Goal: Task Accomplishment & Management: Complete application form

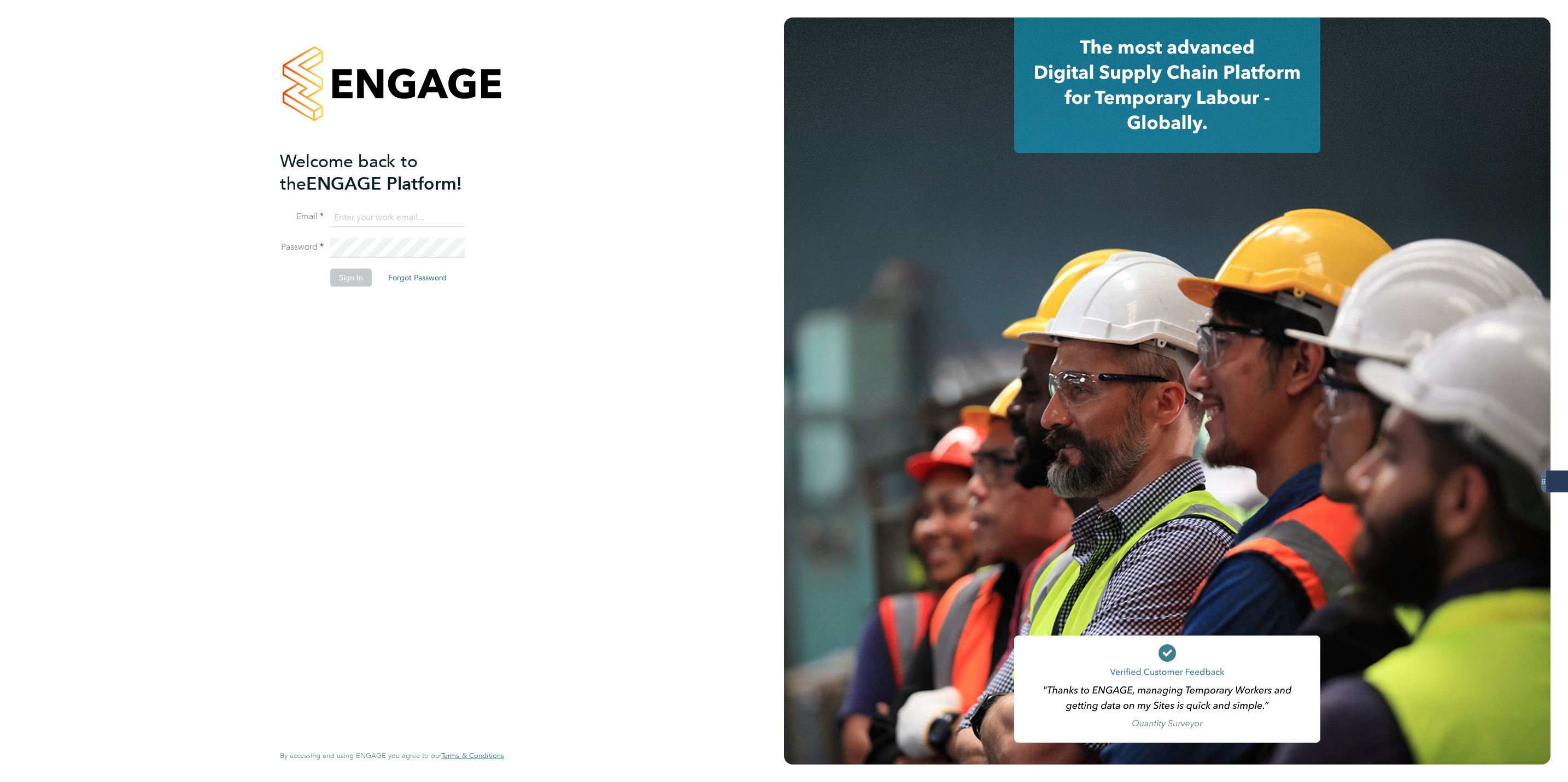
type input "Lewis.hodson@servicecare.org.uk"
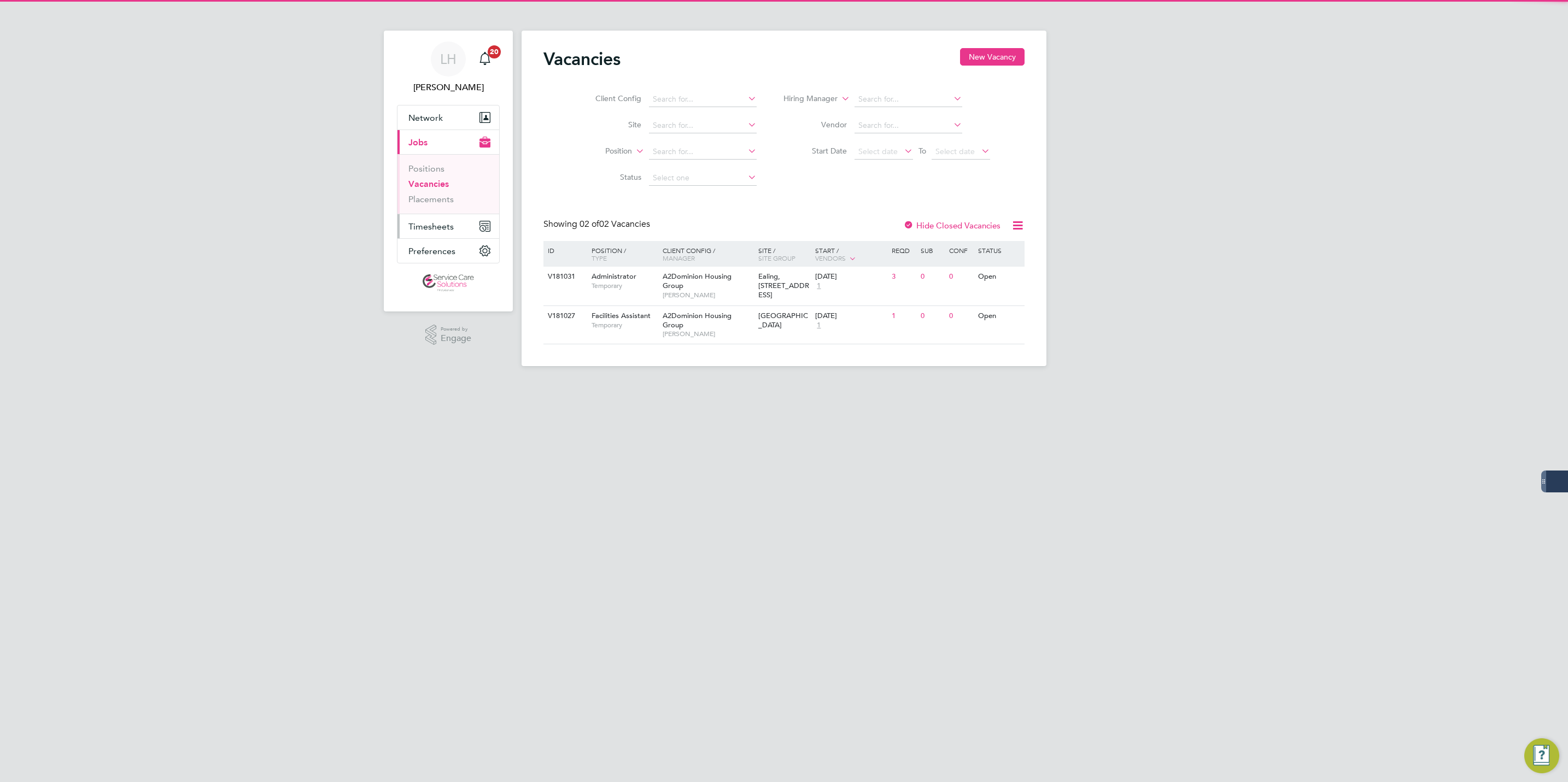
click at [441, 230] on span "Timesheets" at bounding box center [431, 226] width 45 height 10
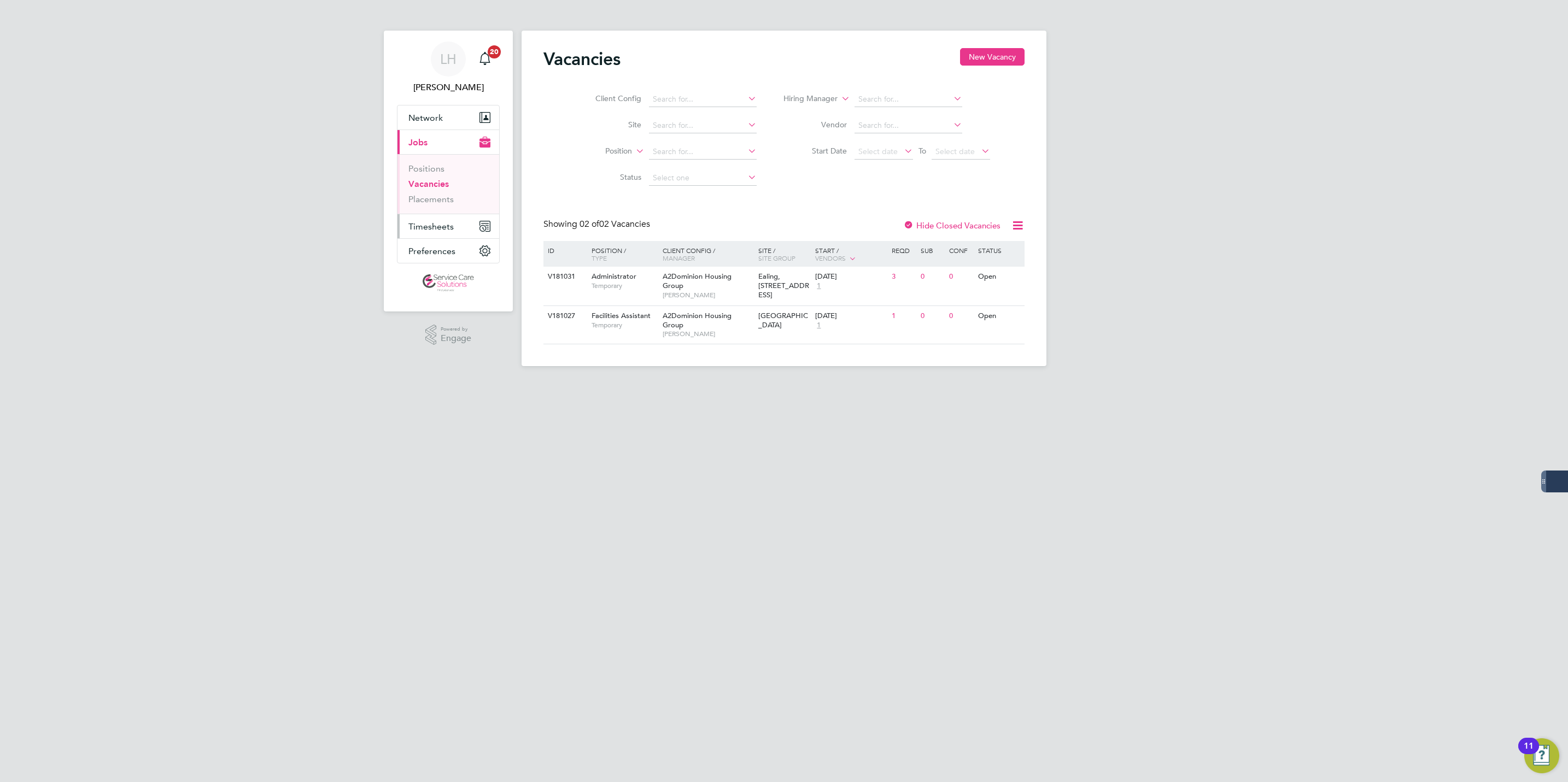
click at [431, 228] on span "Timesheets" at bounding box center [431, 226] width 45 height 10
click at [439, 197] on link "Timesheets" at bounding box center [431, 192] width 45 height 10
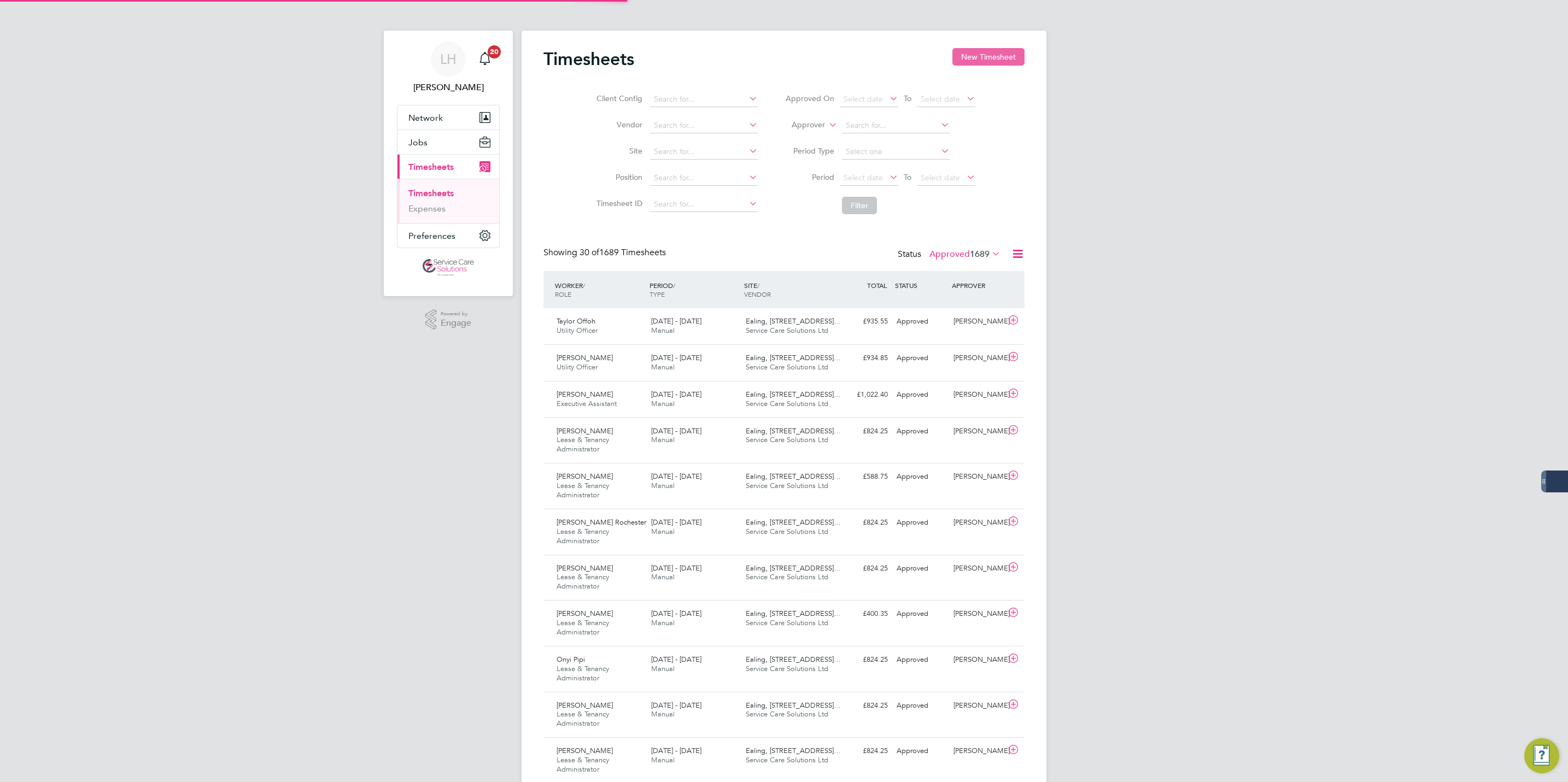
click at [984, 61] on button "New Timesheet" at bounding box center [989, 57] width 72 height 17
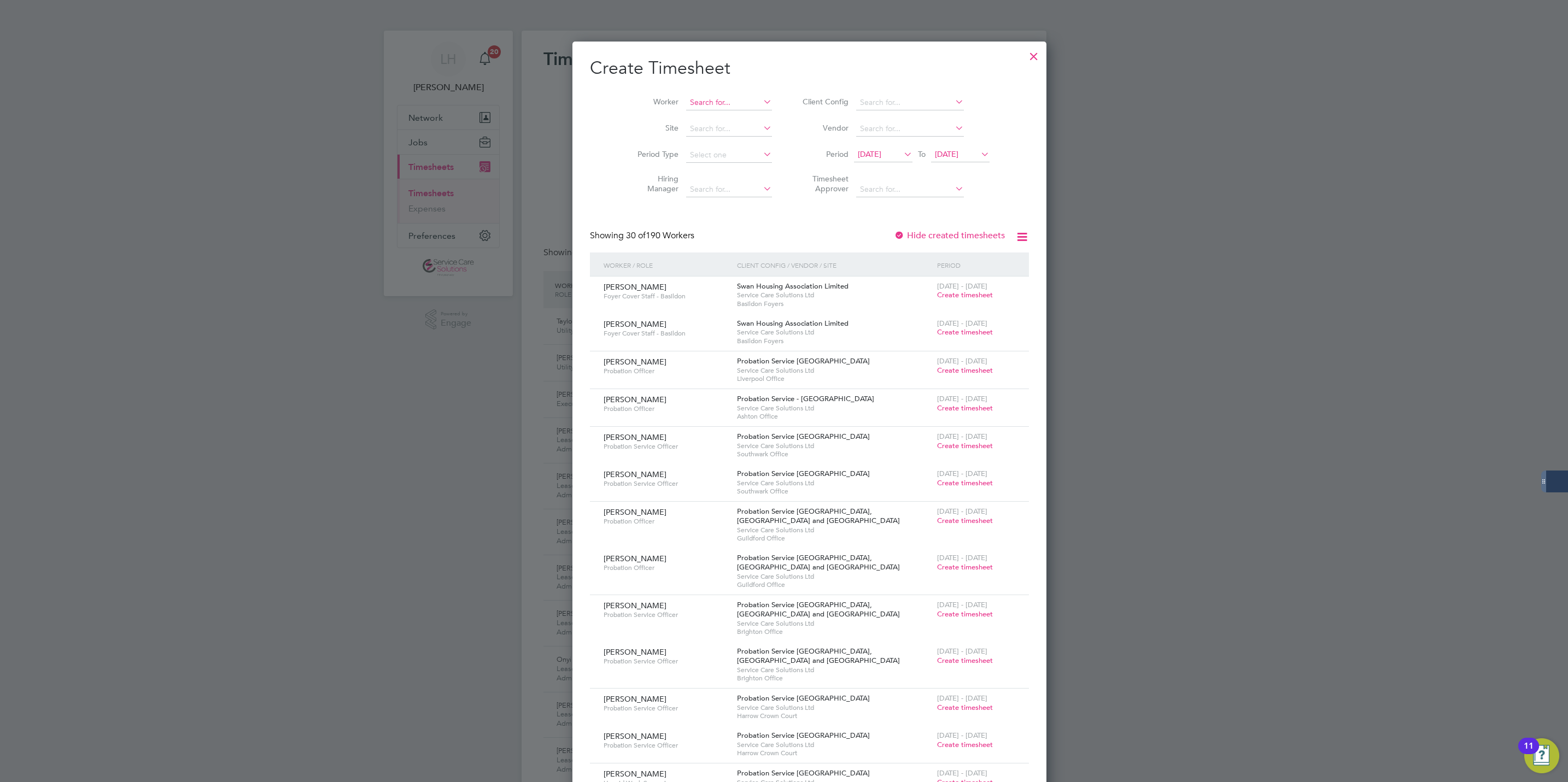
click at [686, 99] on input at bounding box center [729, 103] width 86 height 16
click at [697, 121] on li "[PERSON_NAME]" at bounding box center [703, 117] width 87 height 15
type input "[PERSON_NAME]"
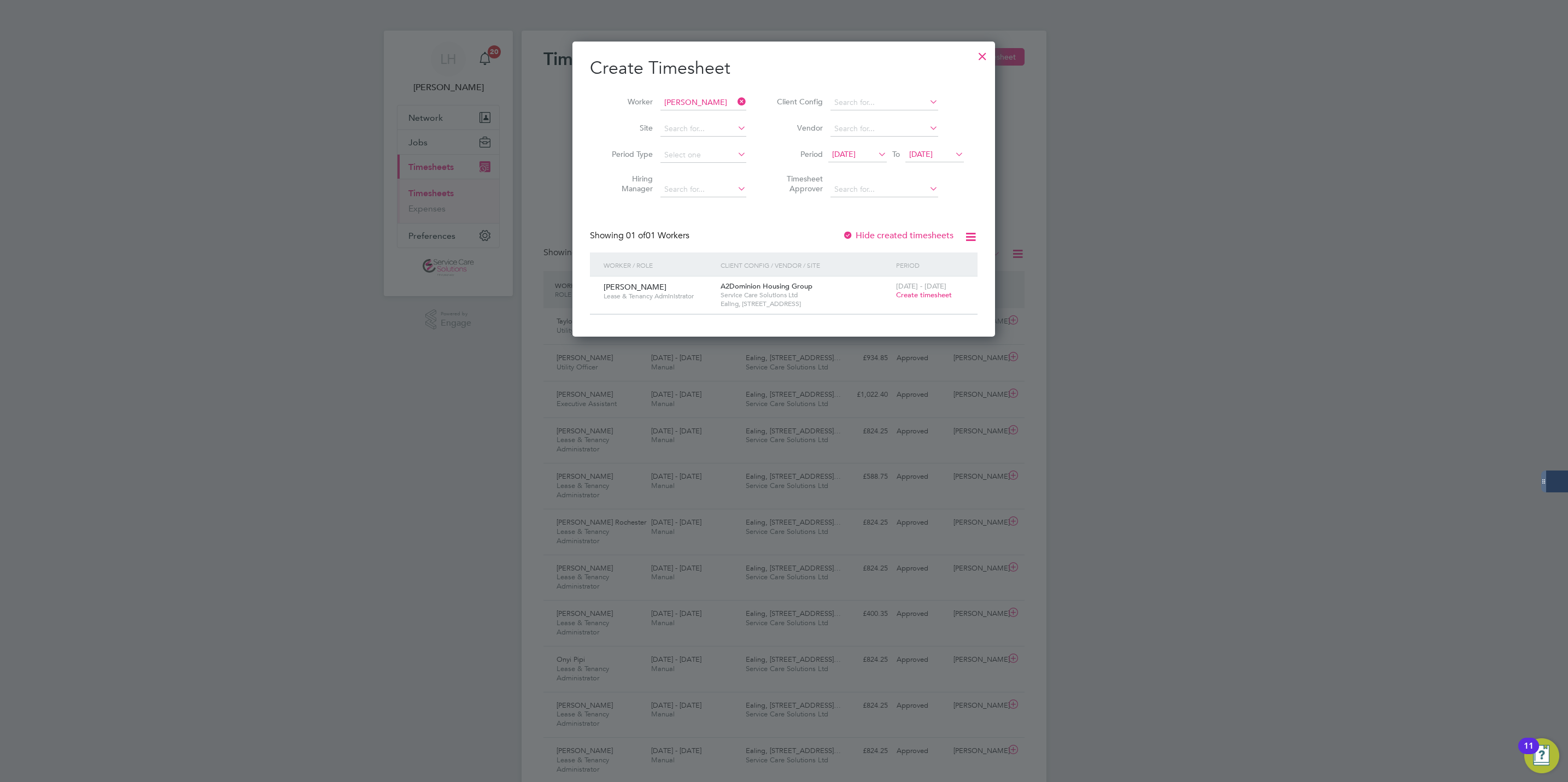
click at [906, 291] on span "Create timesheet" at bounding box center [924, 295] width 56 height 9
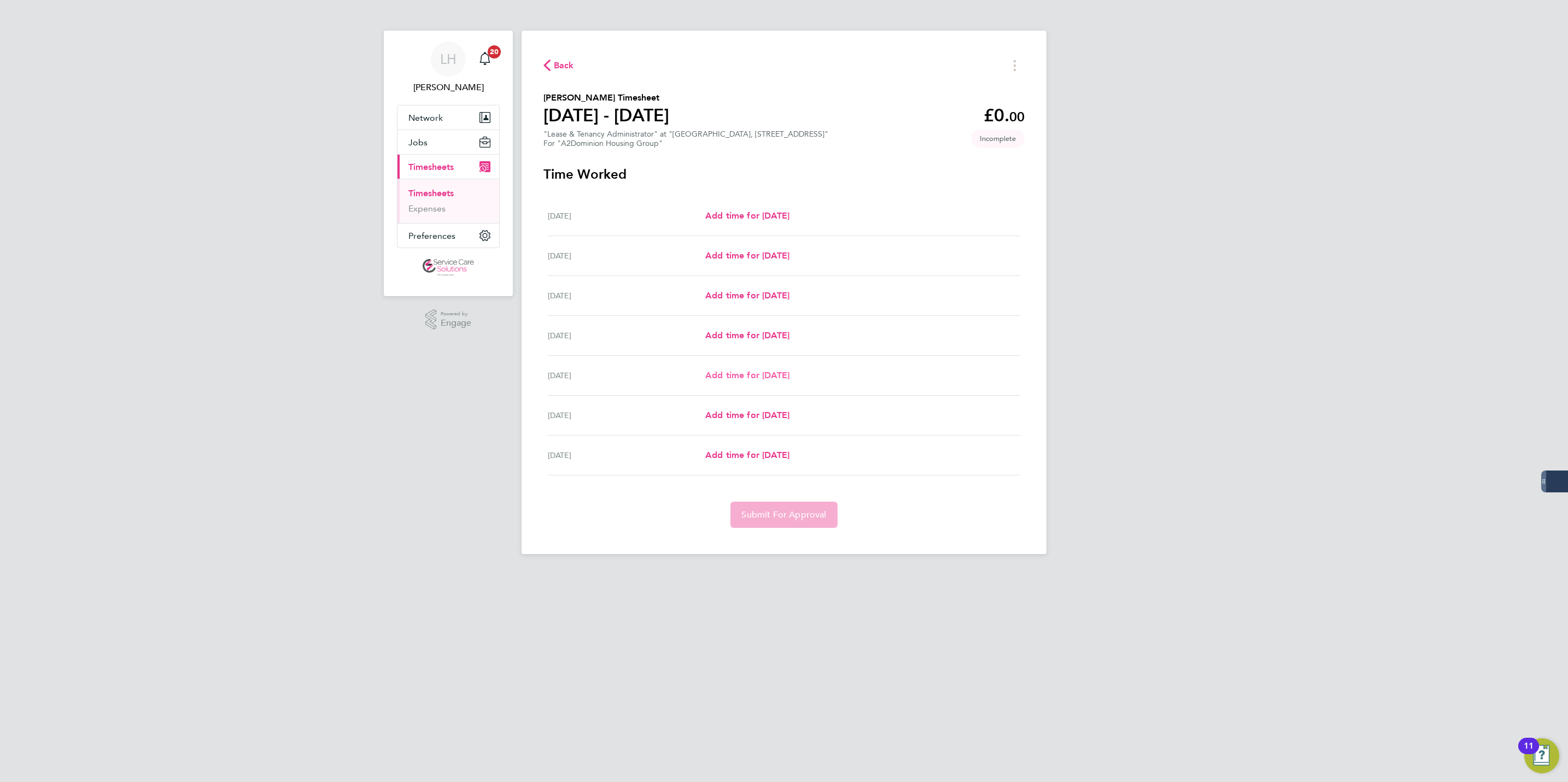
click at [753, 371] on span "Add time for [DATE]" at bounding box center [748, 375] width 85 height 10
select select "30"
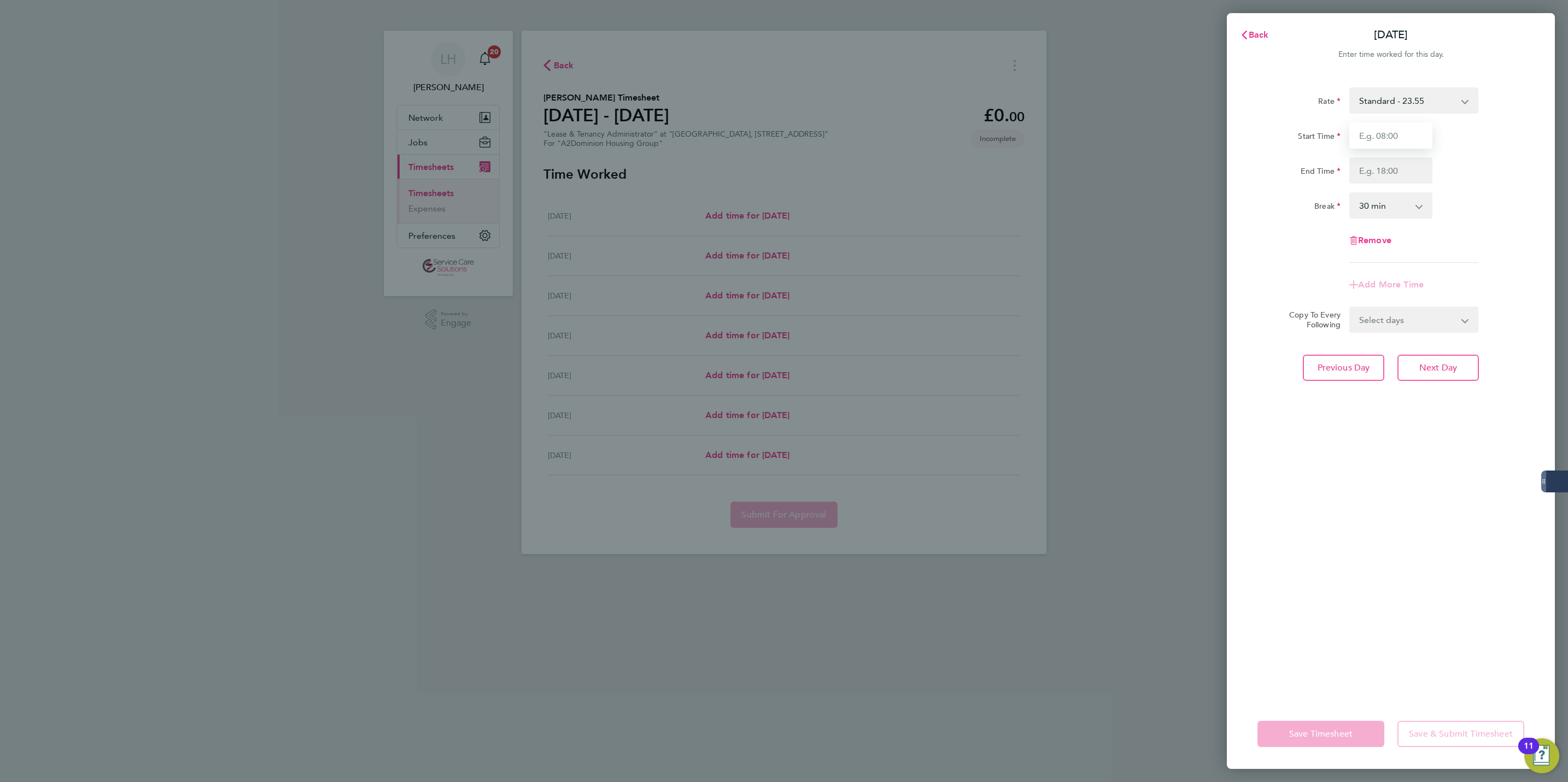
click at [1389, 140] on input "Start Time" at bounding box center [1391, 136] width 83 height 27
type input "06:00"
type input "13:00"
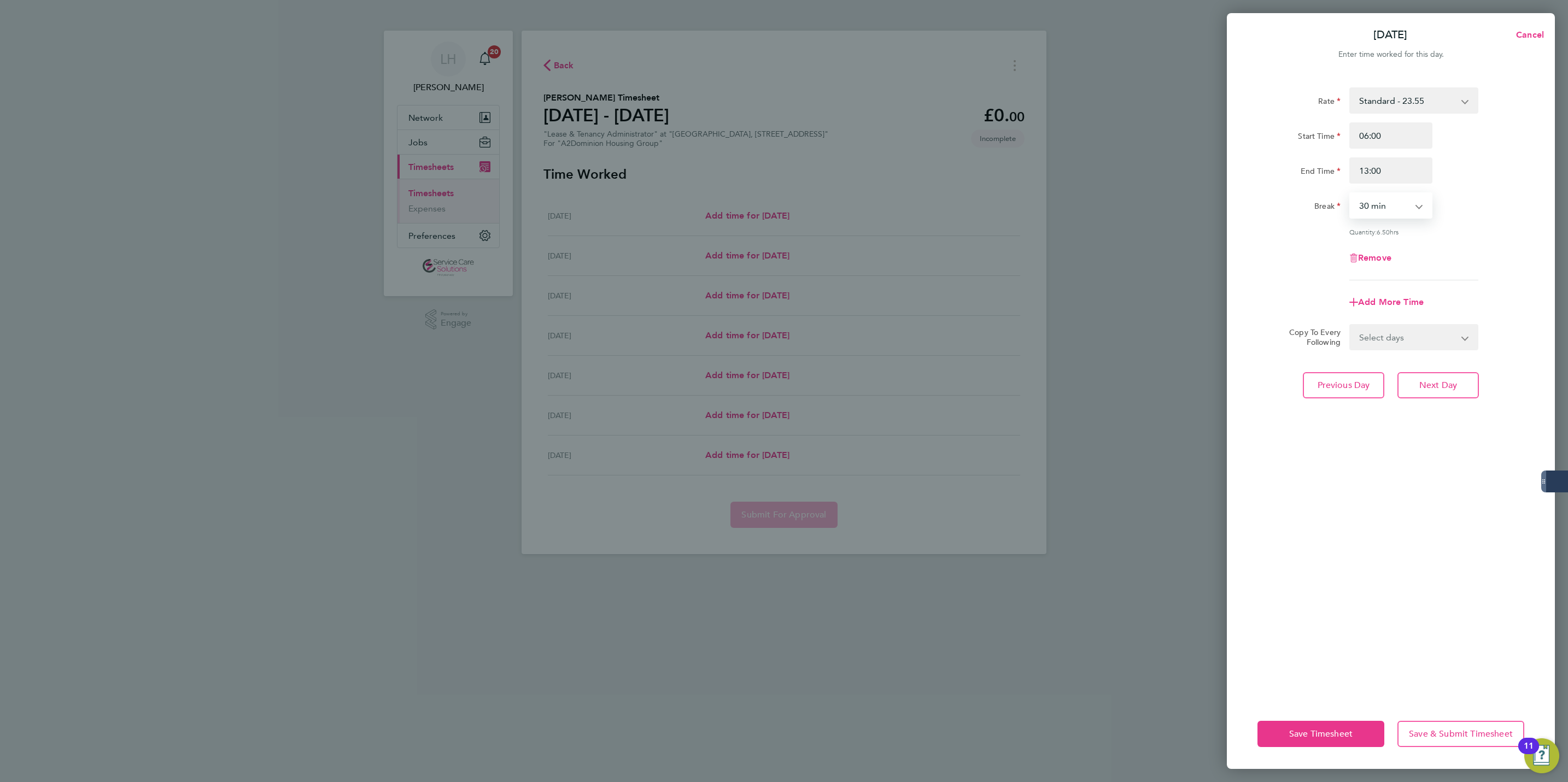
select select "0"
click at [1443, 380] on span "Next Day" at bounding box center [1438, 386] width 38 height 11
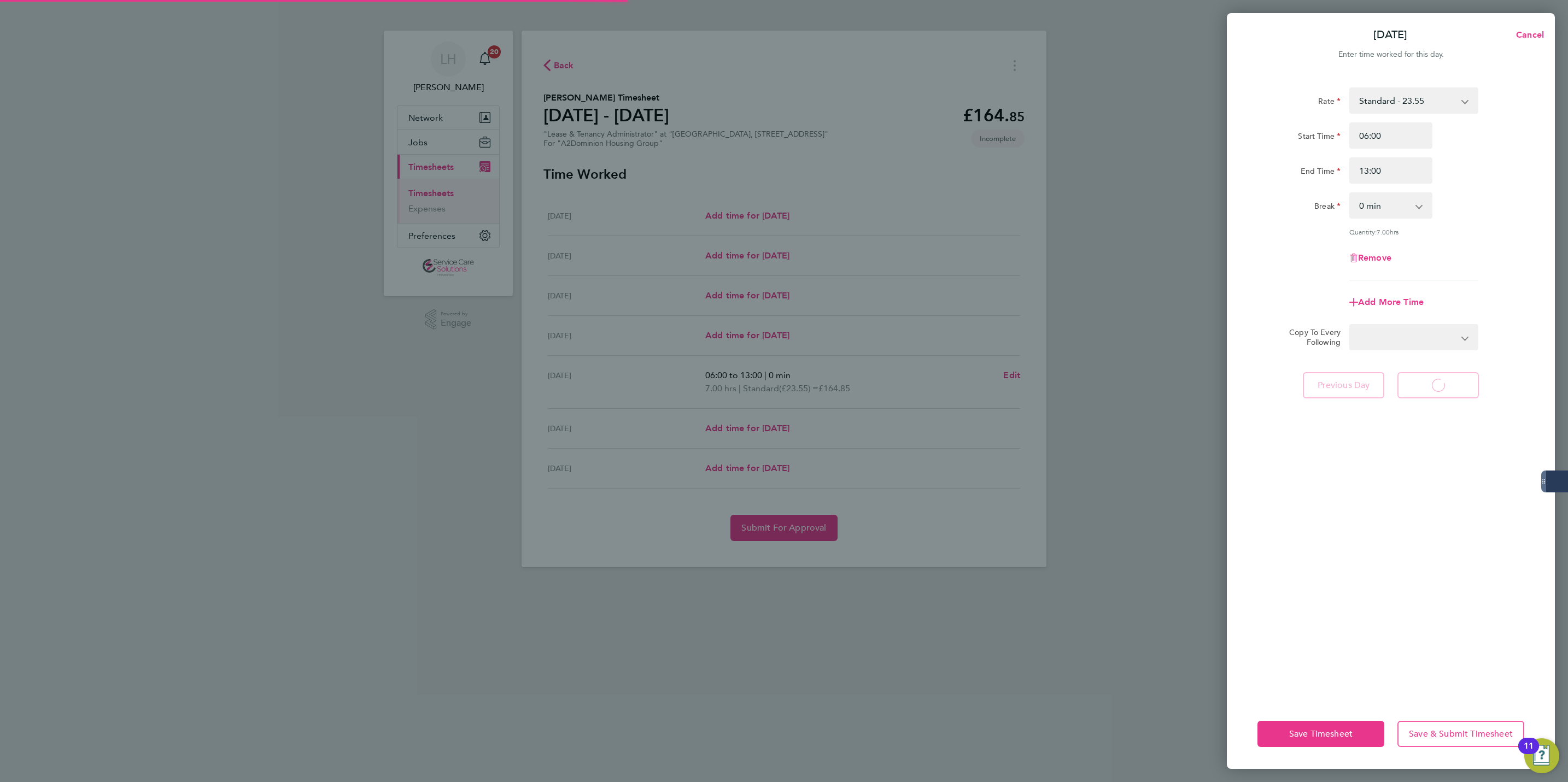
select select "30"
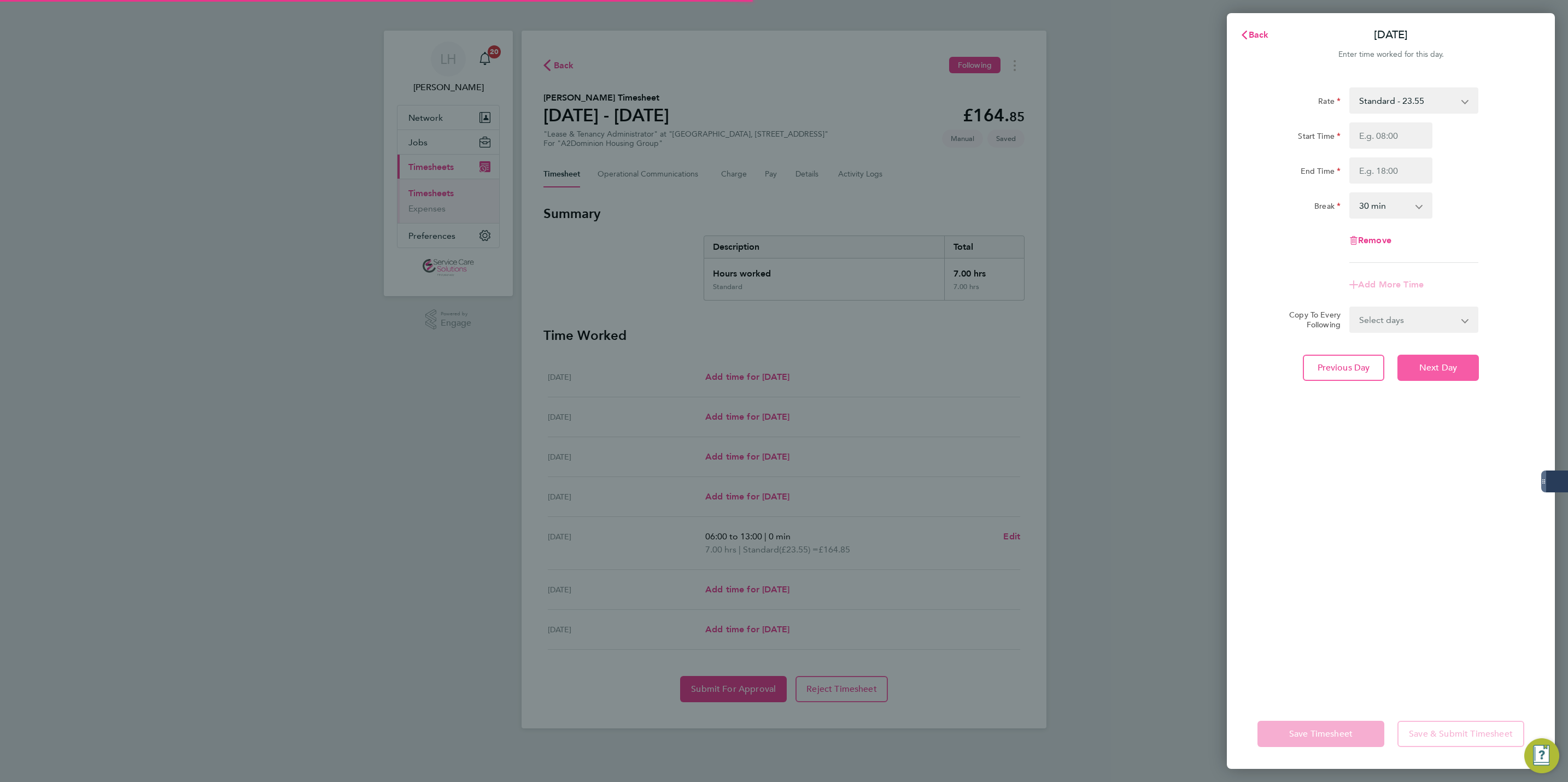
click at [1445, 371] on span "Next Day" at bounding box center [1438, 368] width 38 height 11
select select "30"
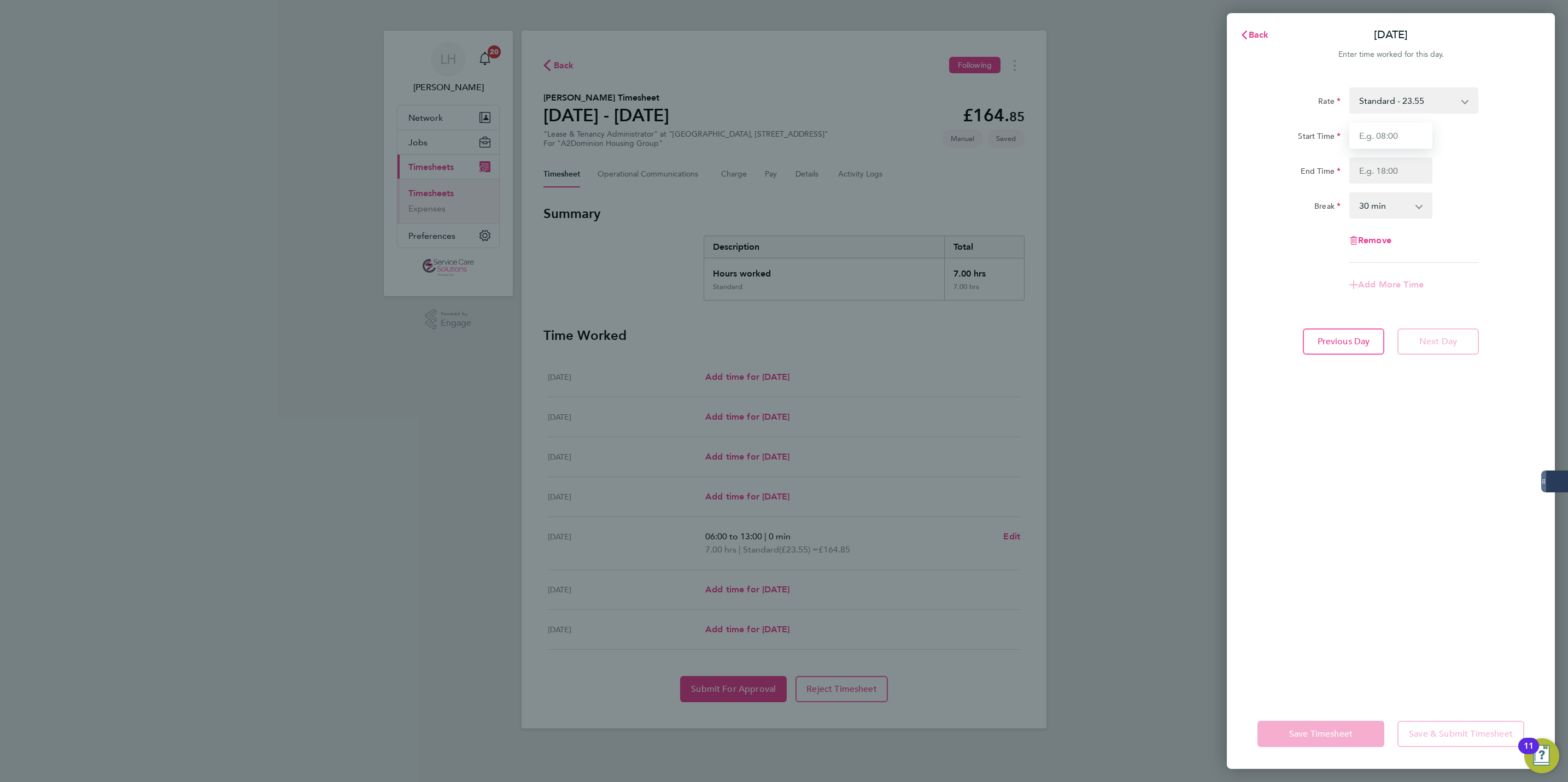
click at [1376, 145] on input "Start Time" at bounding box center [1391, 136] width 83 height 27
type input "12:00"
type input "17:00"
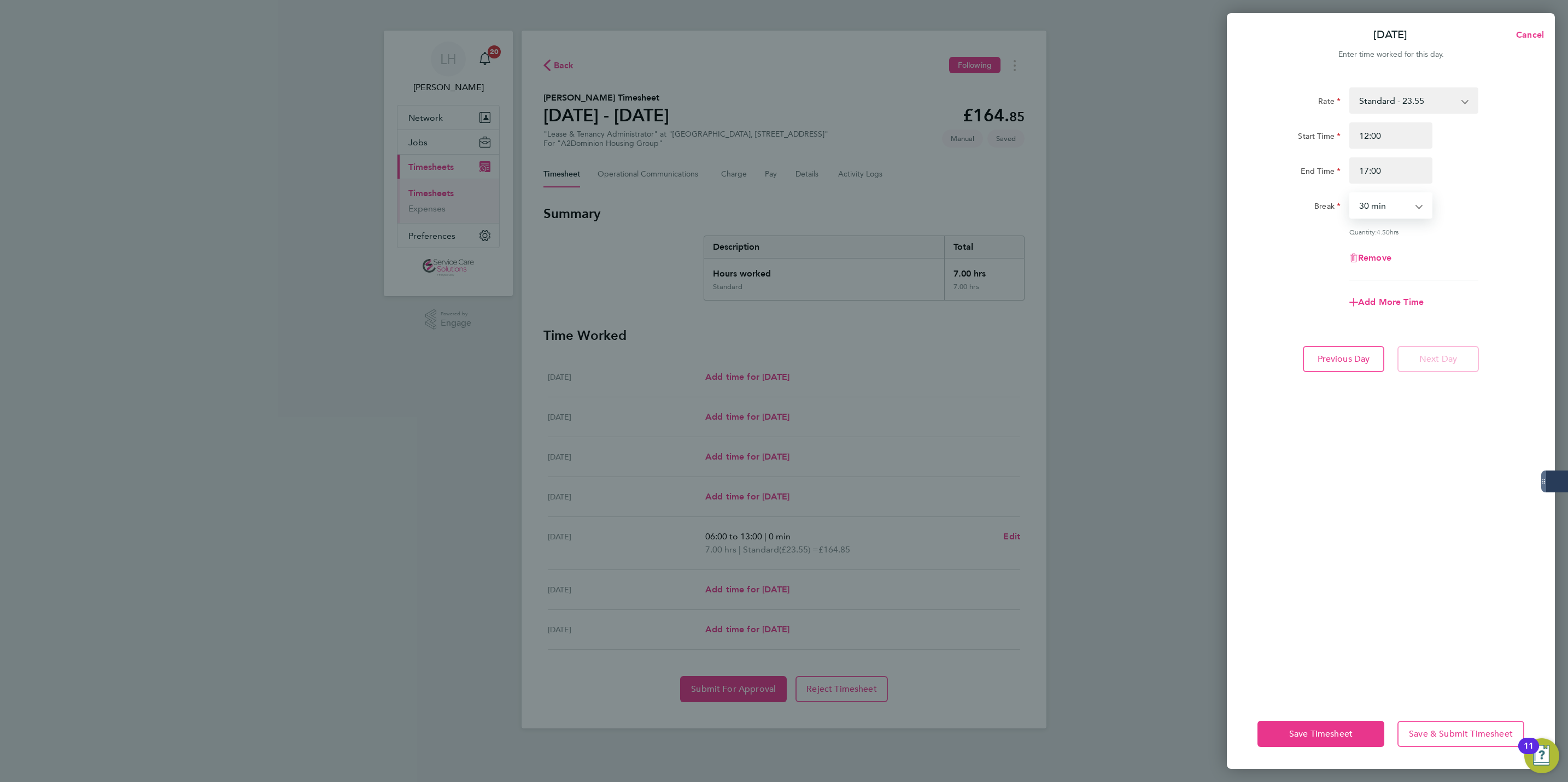
select select "0"
click at [1343, 353] on span "Previous Day" at bounding box center [1343, 359] width 52 height 11
select select "30"
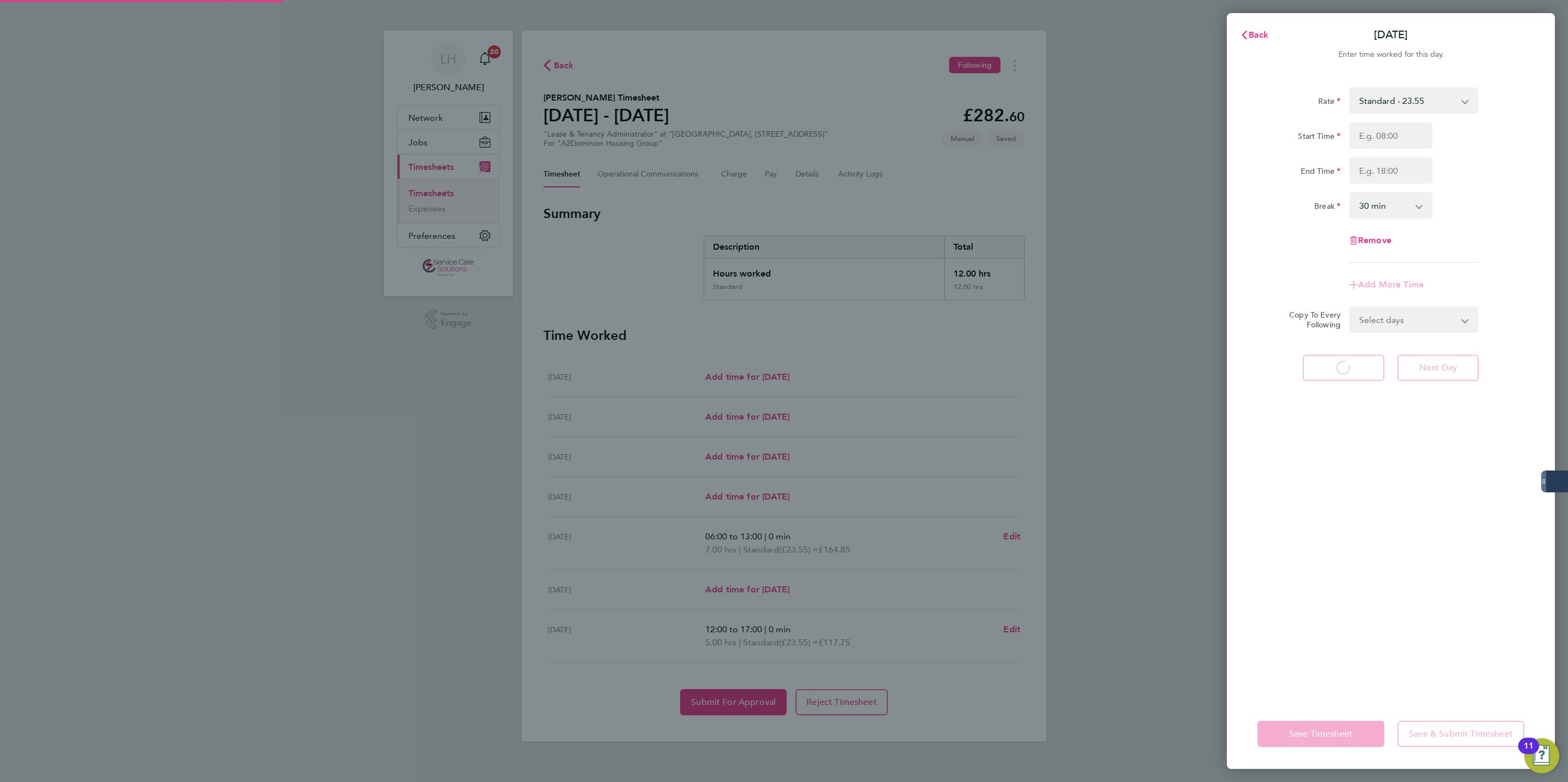
select select "30"
drag, startPoint x: 1271, startPoint y: 27, endPoint x: 1047, endPoint y: 239, distance: 308.4
click at [1271, 27] on button "Back" at bounding box center [1254, 35] width 51 height 22
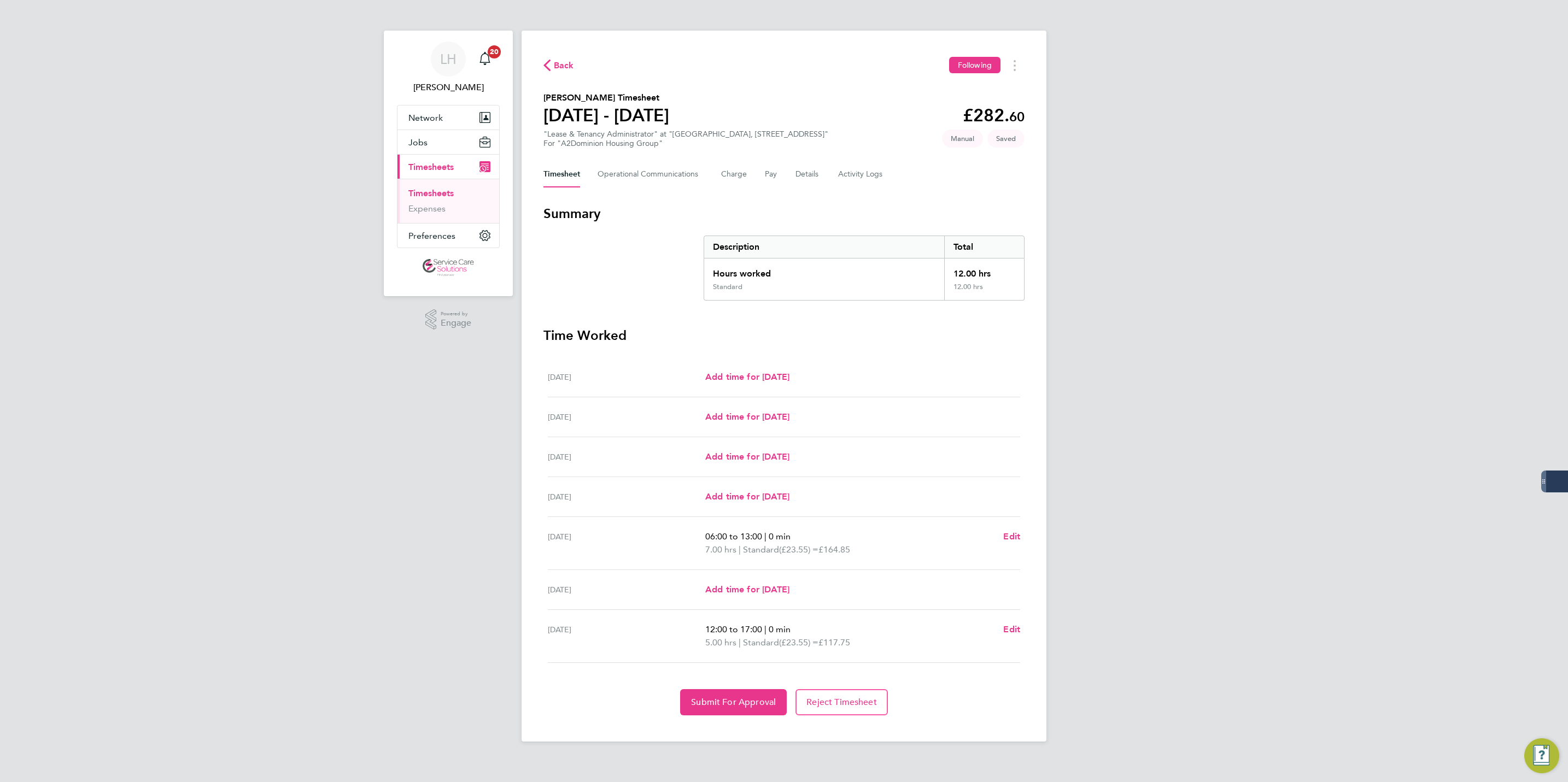
click at [707, 718] on div "Back Following [PERSON_NAME] Timesheet [DATE] - [DATE] £282. 60 "Lease & Tenanc…" at bounding box center [784, 386] width 525 height 711
click at [709, 710] on button "Submit For Approval" at bounding box center [733, 702] width 106 height 27
click at [552, 63] on span "Back" at bounding box center [559, 64] width 31 height 10
